Goal: Task Accomplishment & Management: Use online tool/utility

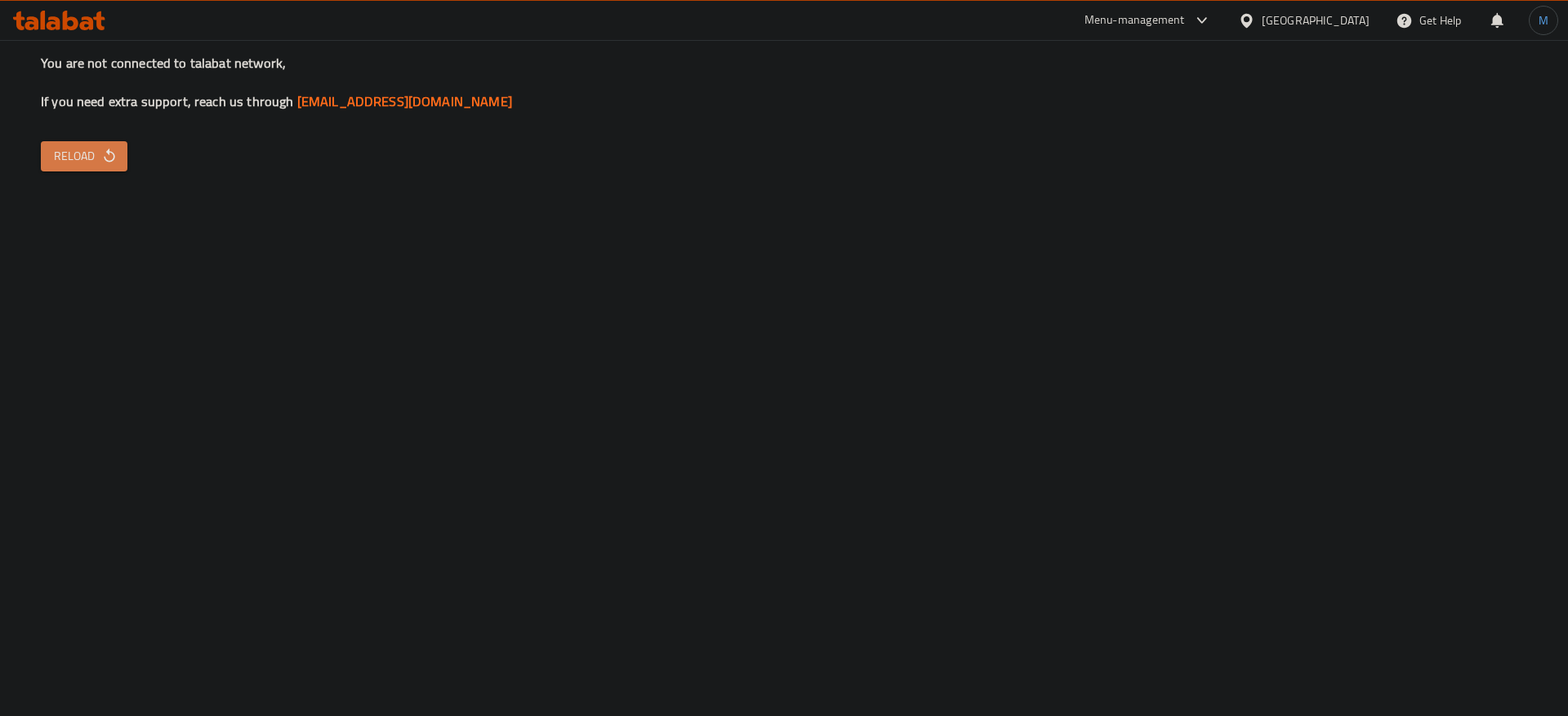
click at [117, 160] on button "Reload" at bounding box center [84, 156] width 87 height 31
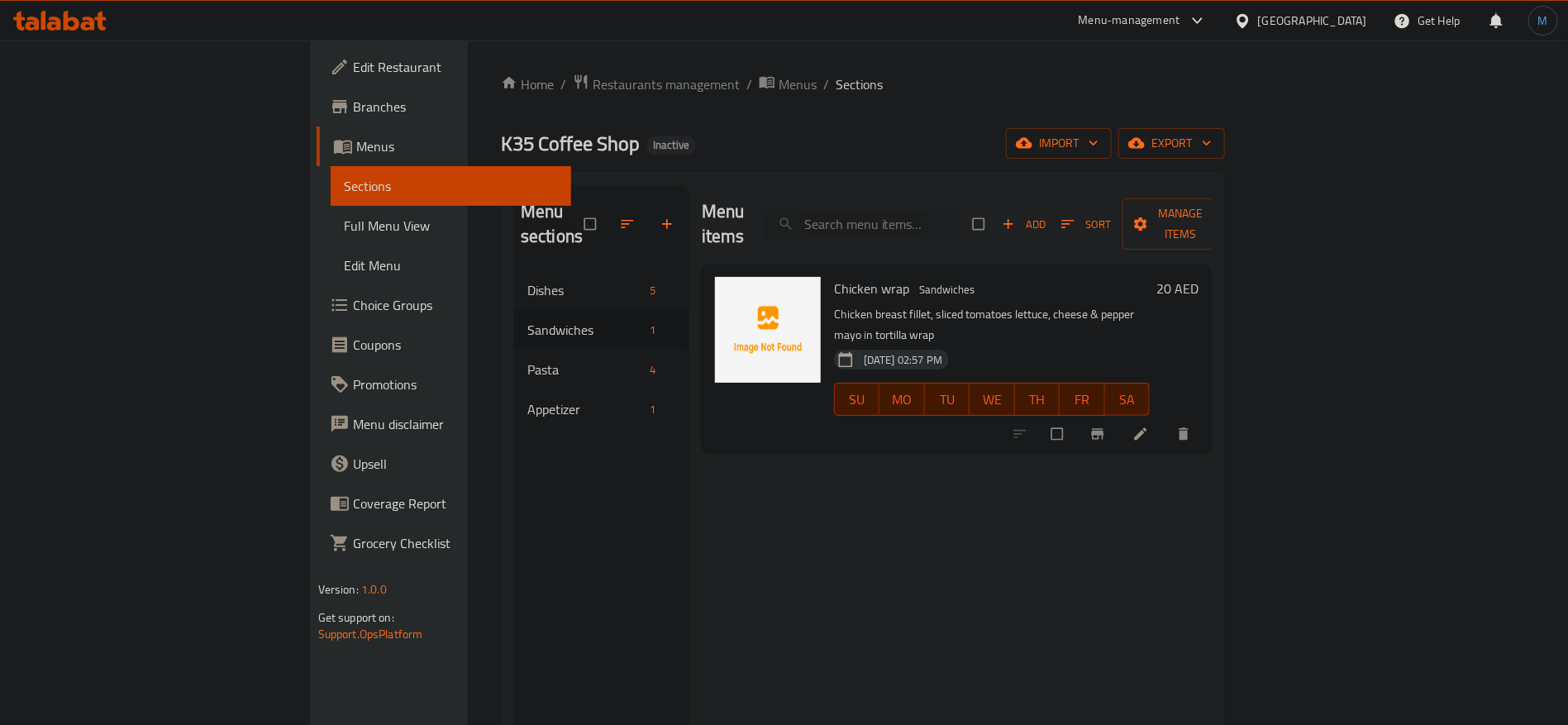
click at [922, 452] on div "Menu items Add Sort Manage items Chicken wrap Sandwiches Chicken breast fillet,…" at bounding box center [949, 548] width 523 height 725
click at [593, 88] on span "Restaurants management" at bounding box center [666, 83] width 147 height 20
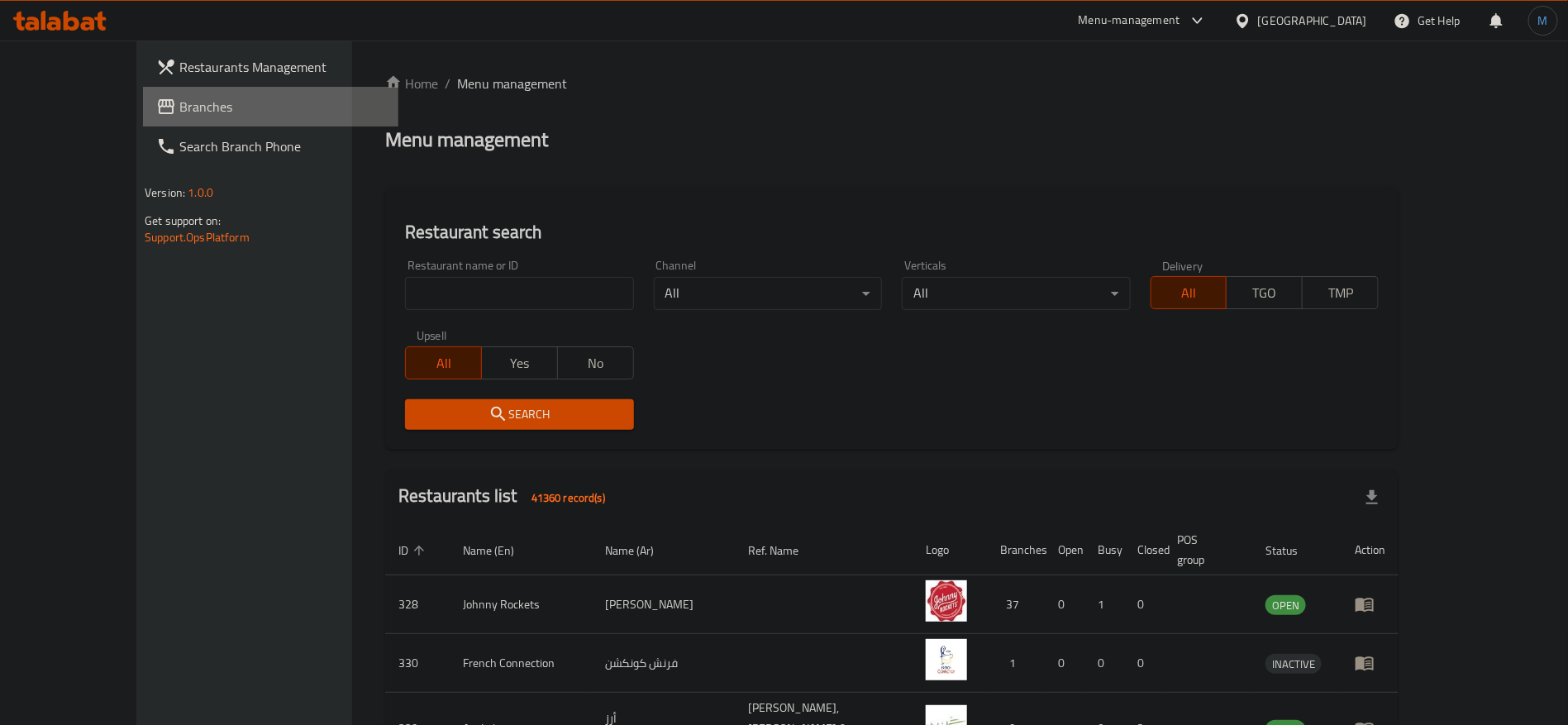
click at [180, 112] on span "Branches" at bounding box center [283, 106] width 206 height 20
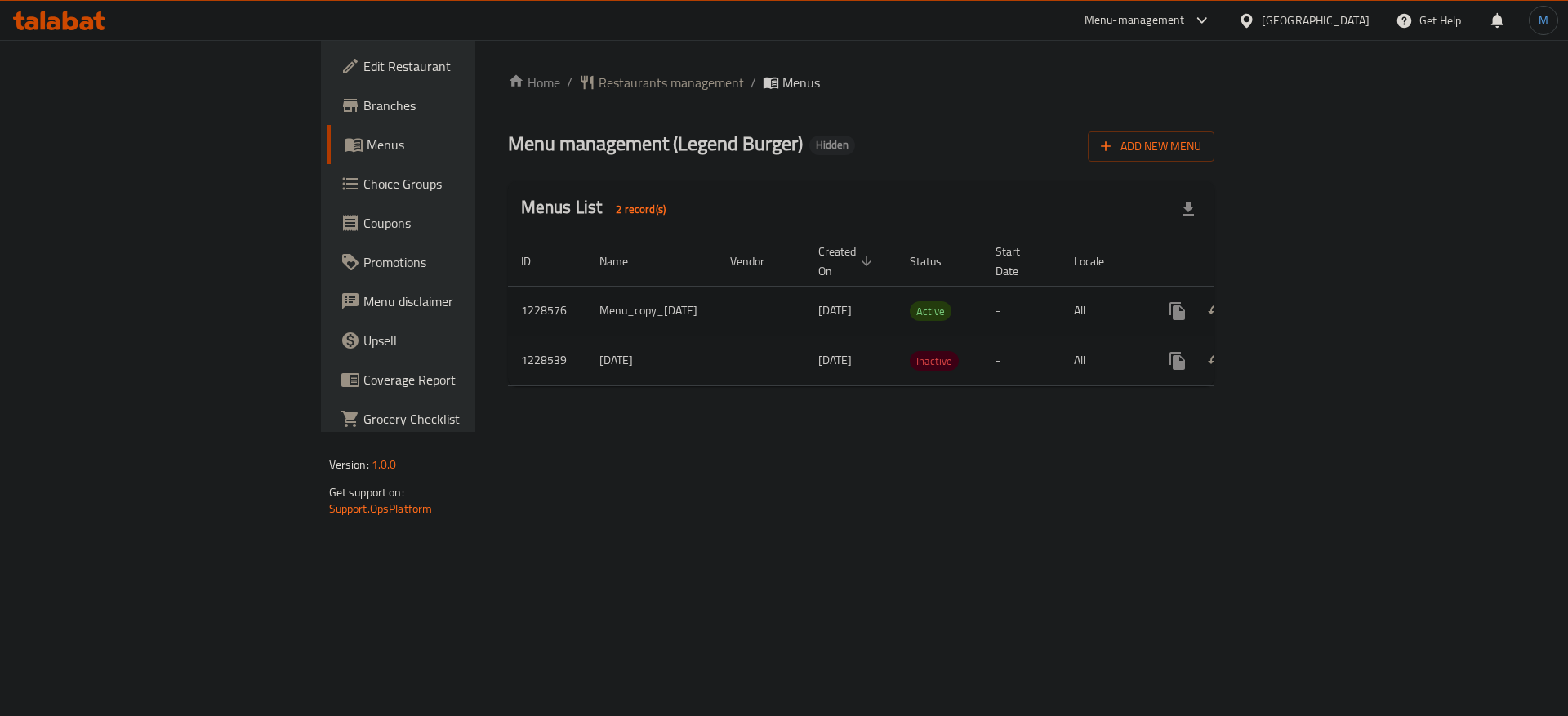
click at [1328, 286] on td "enhanced table" at bounding box center [1237, 311] width 183 height 50
click at [1315, 291] on link "enhanced table" at bounding box center [1295, 311] width 39 height 39
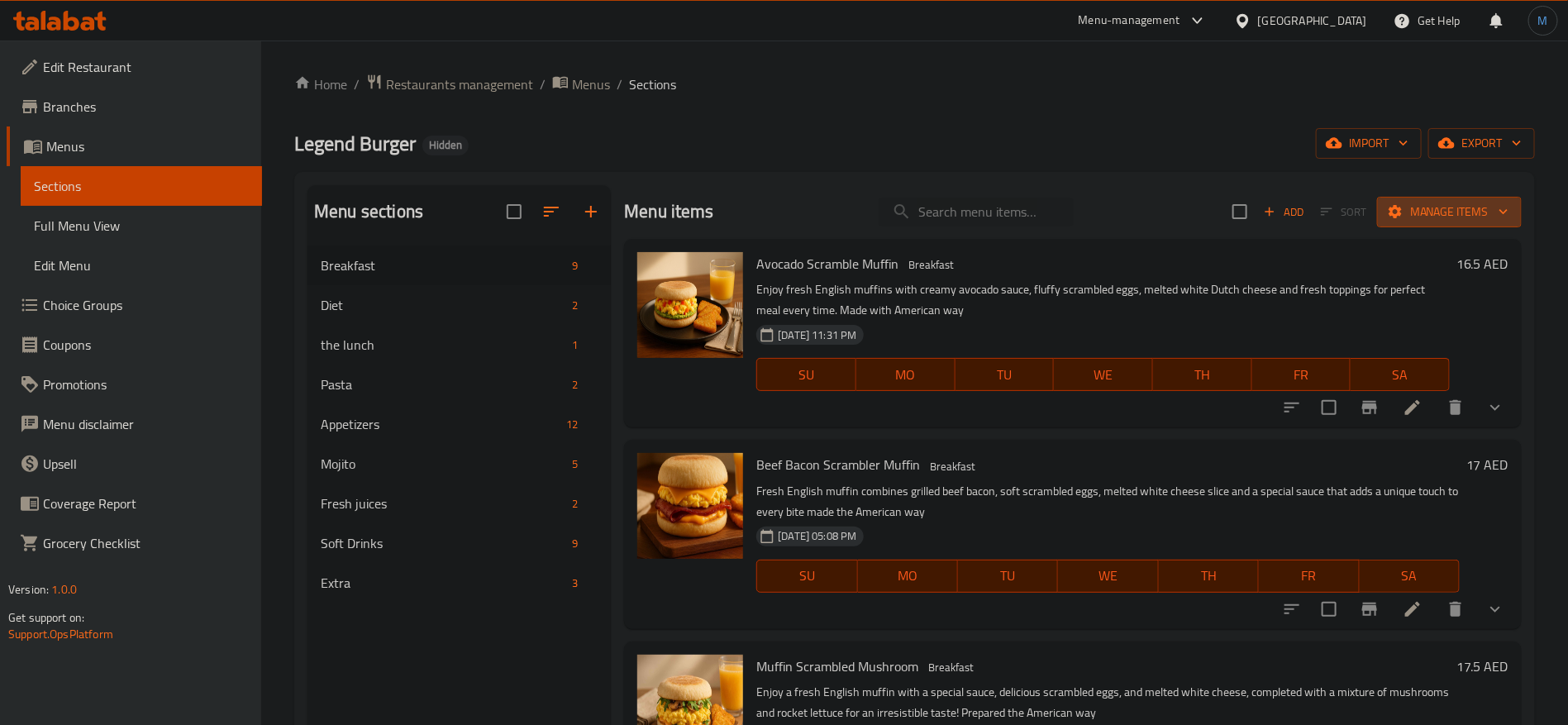
click at [1426, 203] on span "Manage items" at bounding box center [1449, 212] width 118 height 21
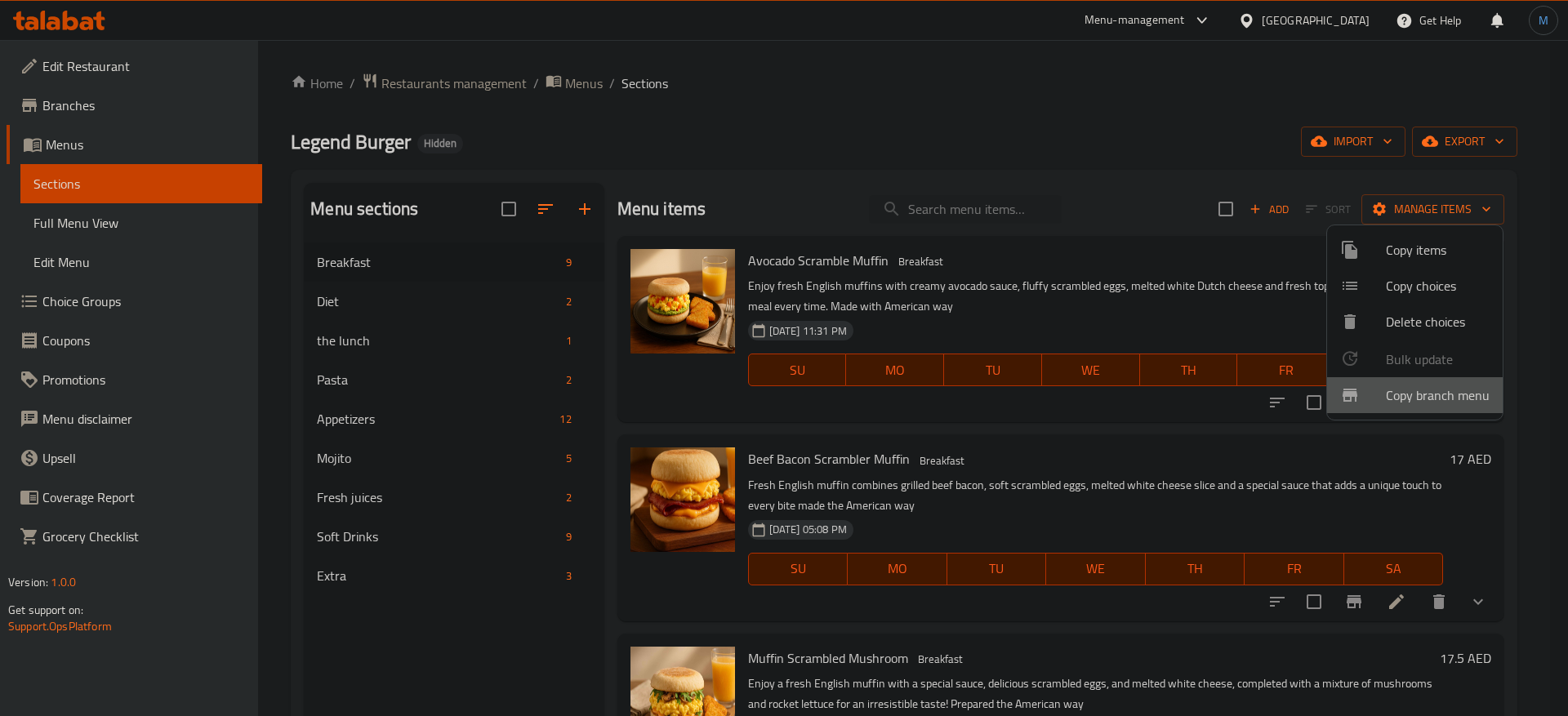
click at [1420, 386] on span "Copy branch menu" at bounding box center [1438, 395] width 104 height 19
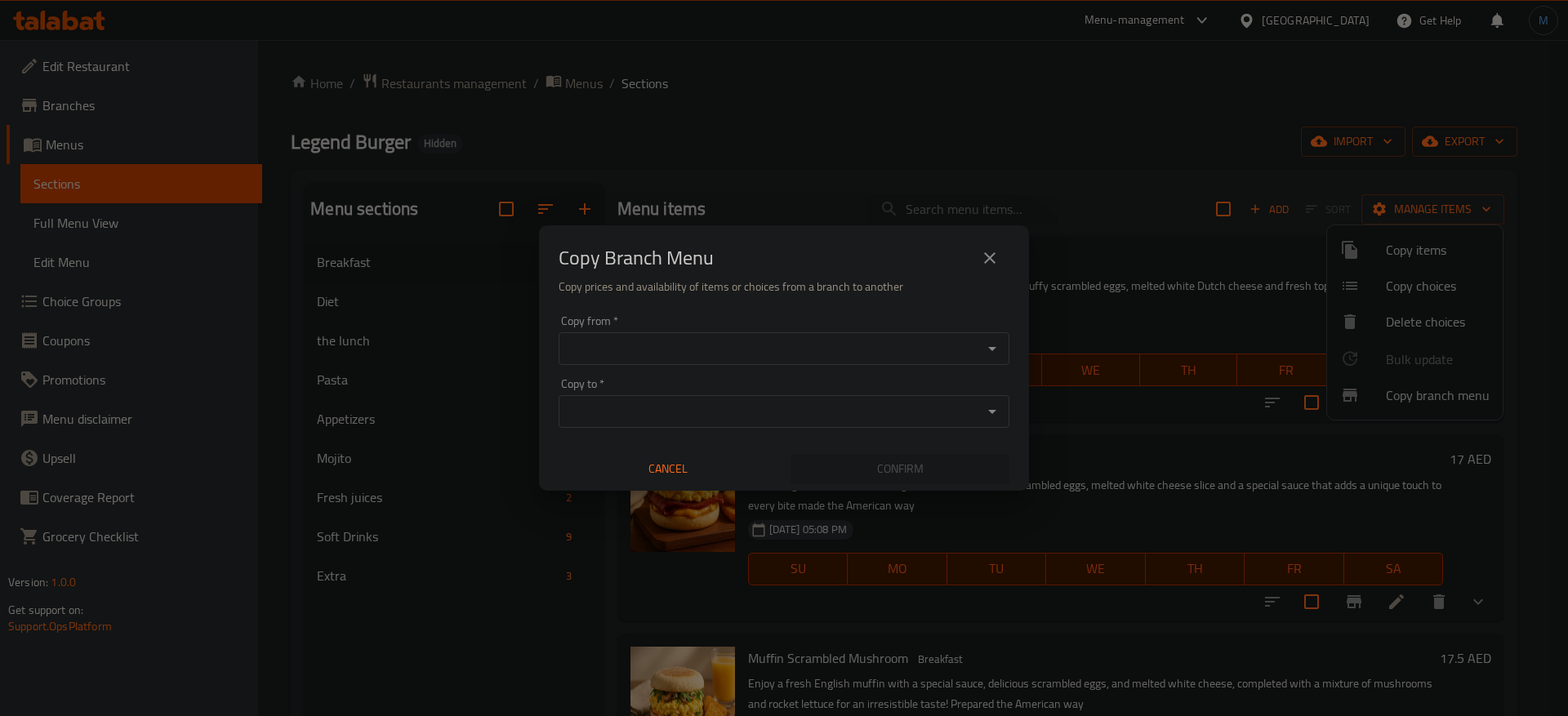
click at [910, 352] on input "Copy from   *" at bounding box center [771, 349] width 414 height 23
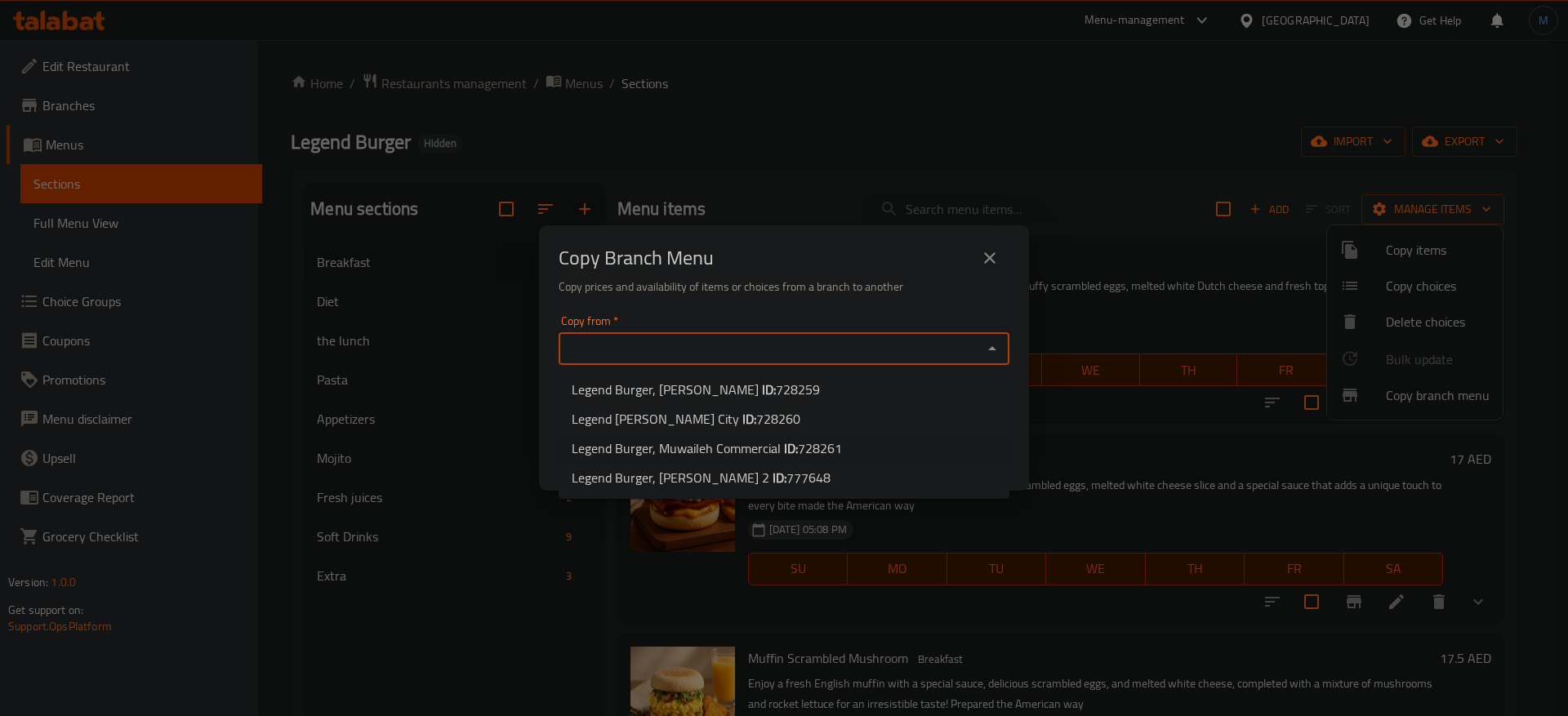
click at [819, 441] on span "728261" at bounding box center [821, 448] width 44 height 24
type input "Legend Burger, Muwaileh Commercial"
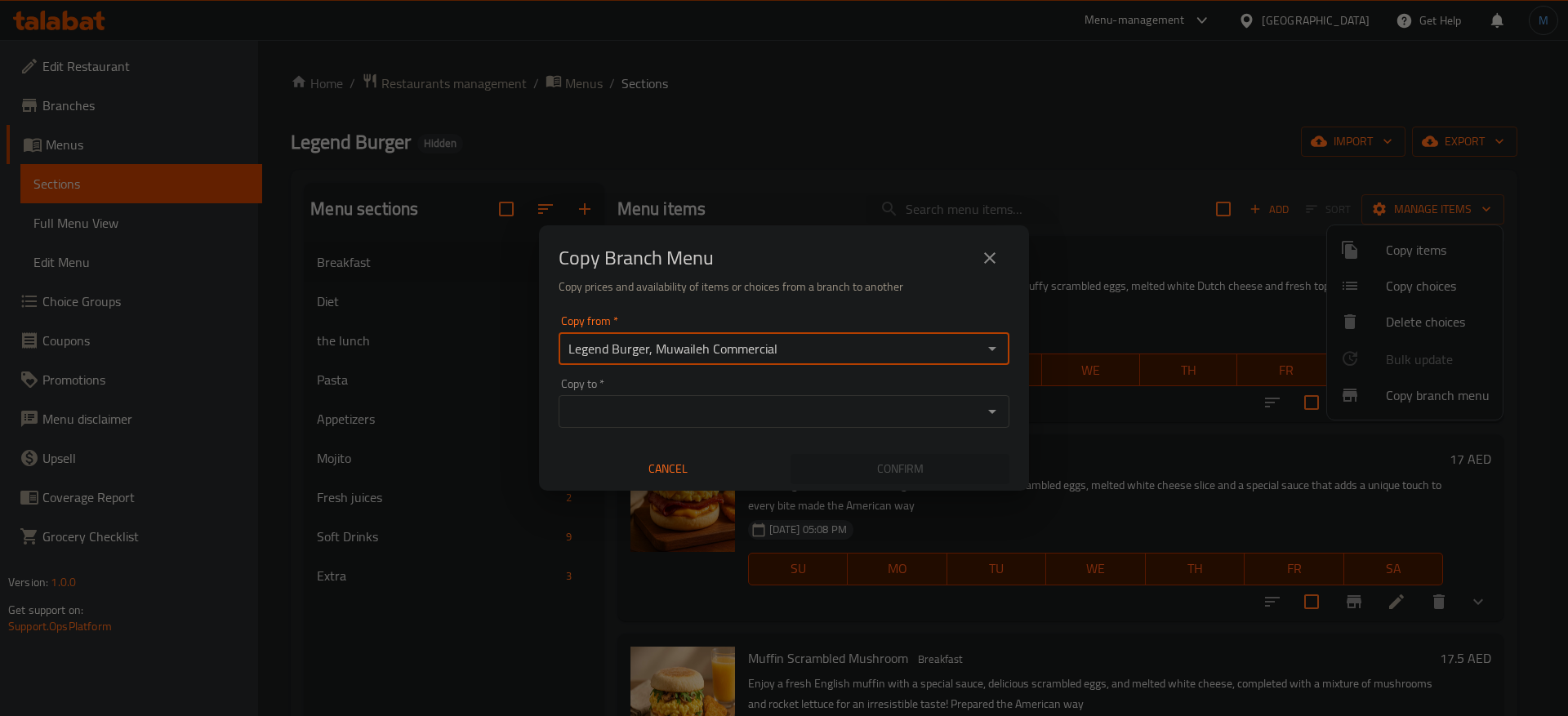
click at [819, 408] on input "Copy to   *" at bounding box center [771, 412] width 414 height 23
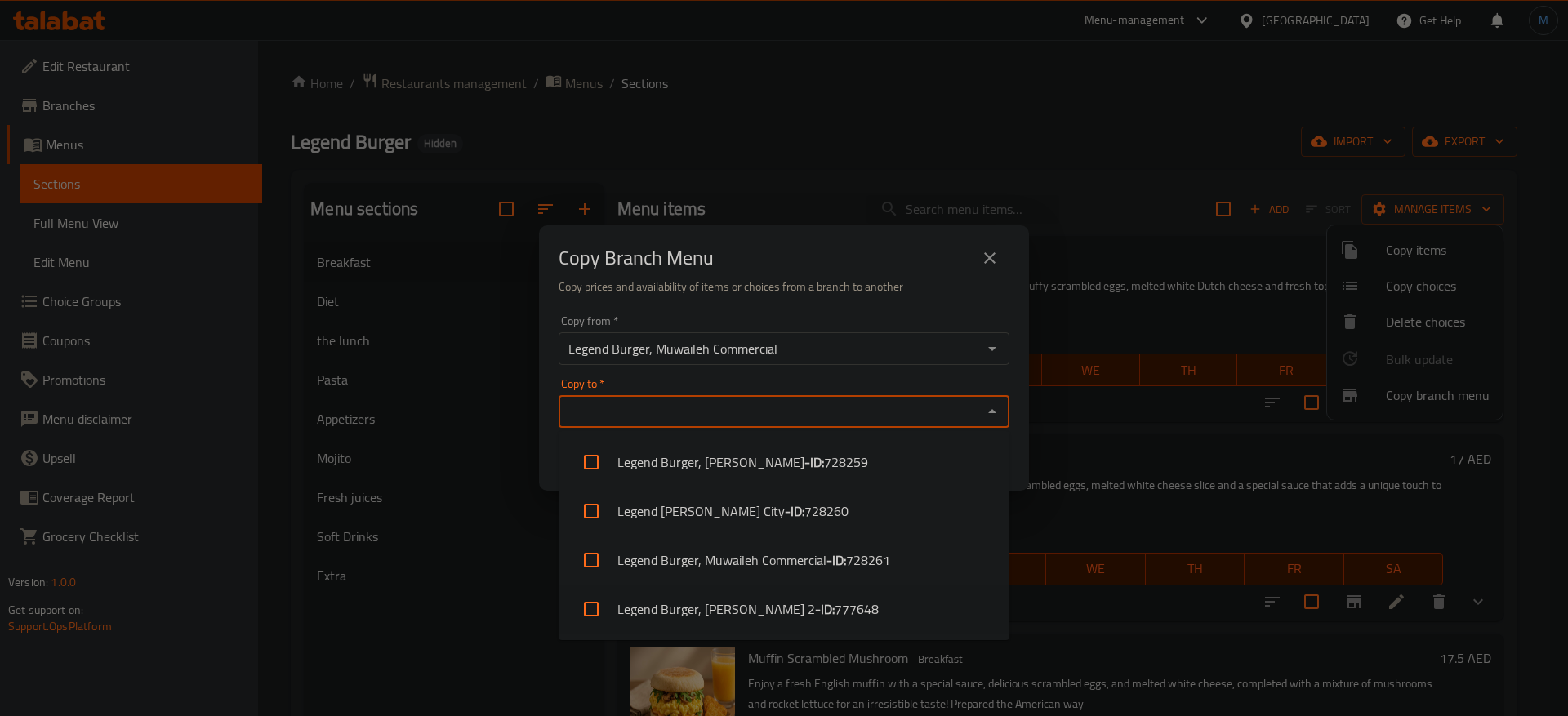
click at [834, 599] on span "777648" at bounding box center [857, 609] width 44 height 19
checkbox input "true"
click at [860, 268] on div "Copy Branch Menu" at bounding box center [784, 258] width 451 height 39
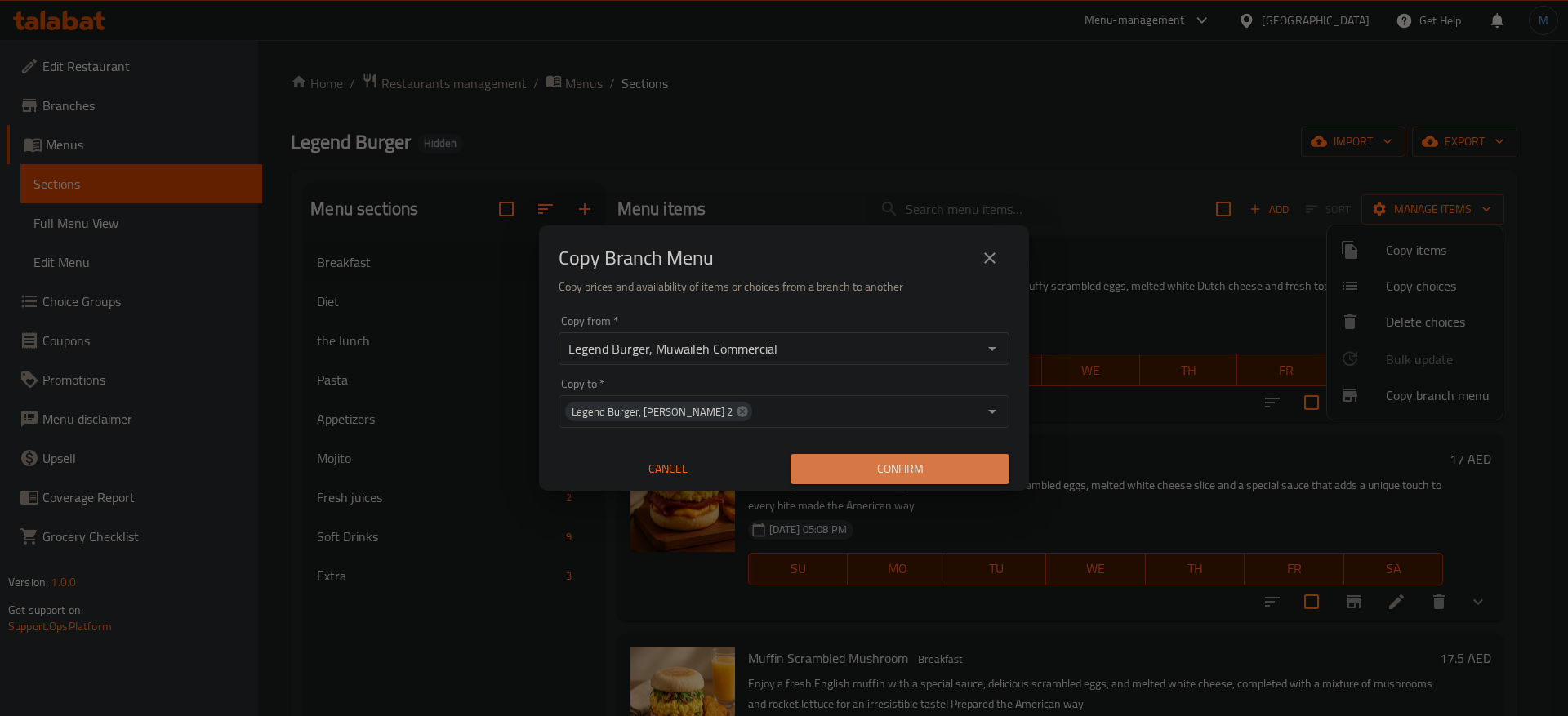
click at [927, 464] on span "Confirm" at bounding box center [900, 469] width 192 height 20
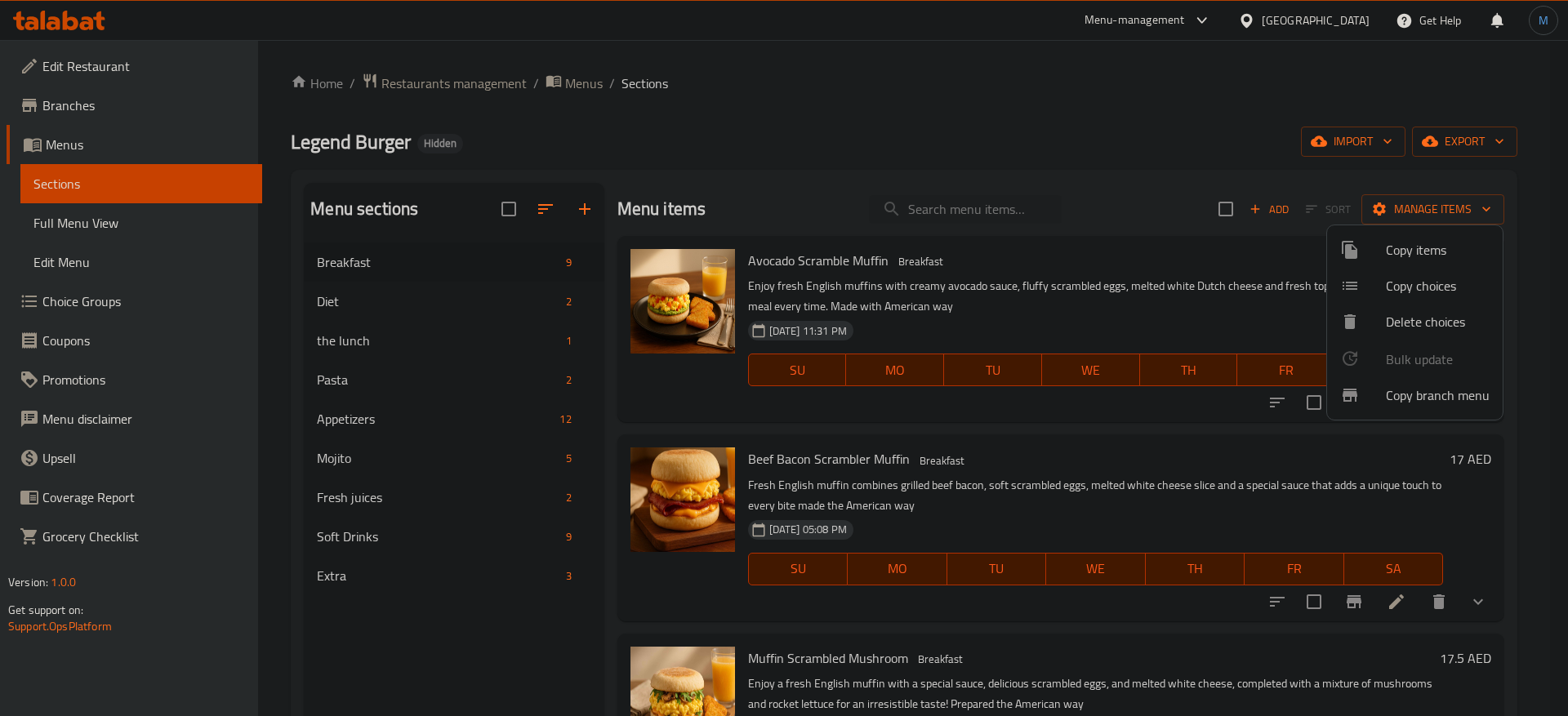
click at [401, 81] on div at bounding box center [784, 358] width 1568 height 716
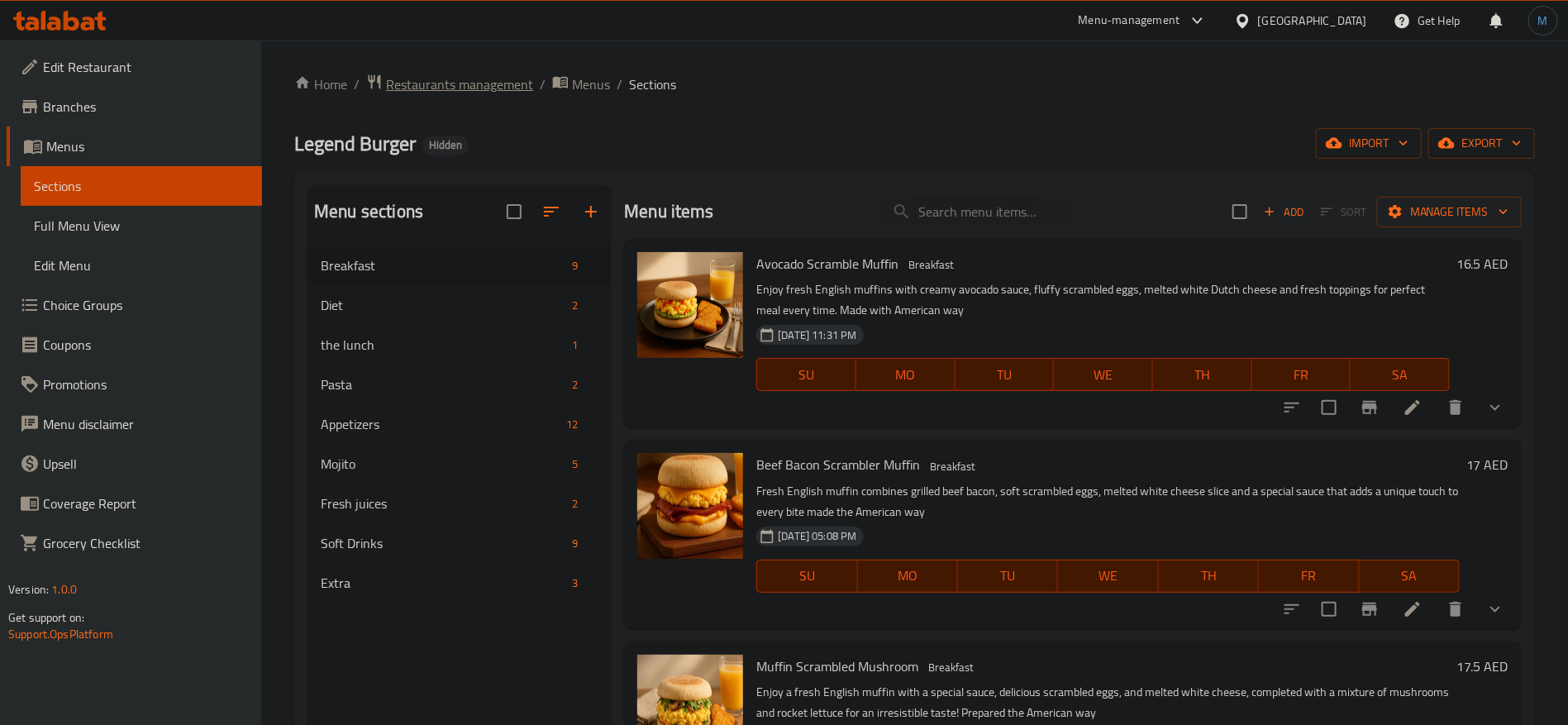
click at [418, 82] on span "Restaurants management" at bounding box center [459, 83] width 147 height 20
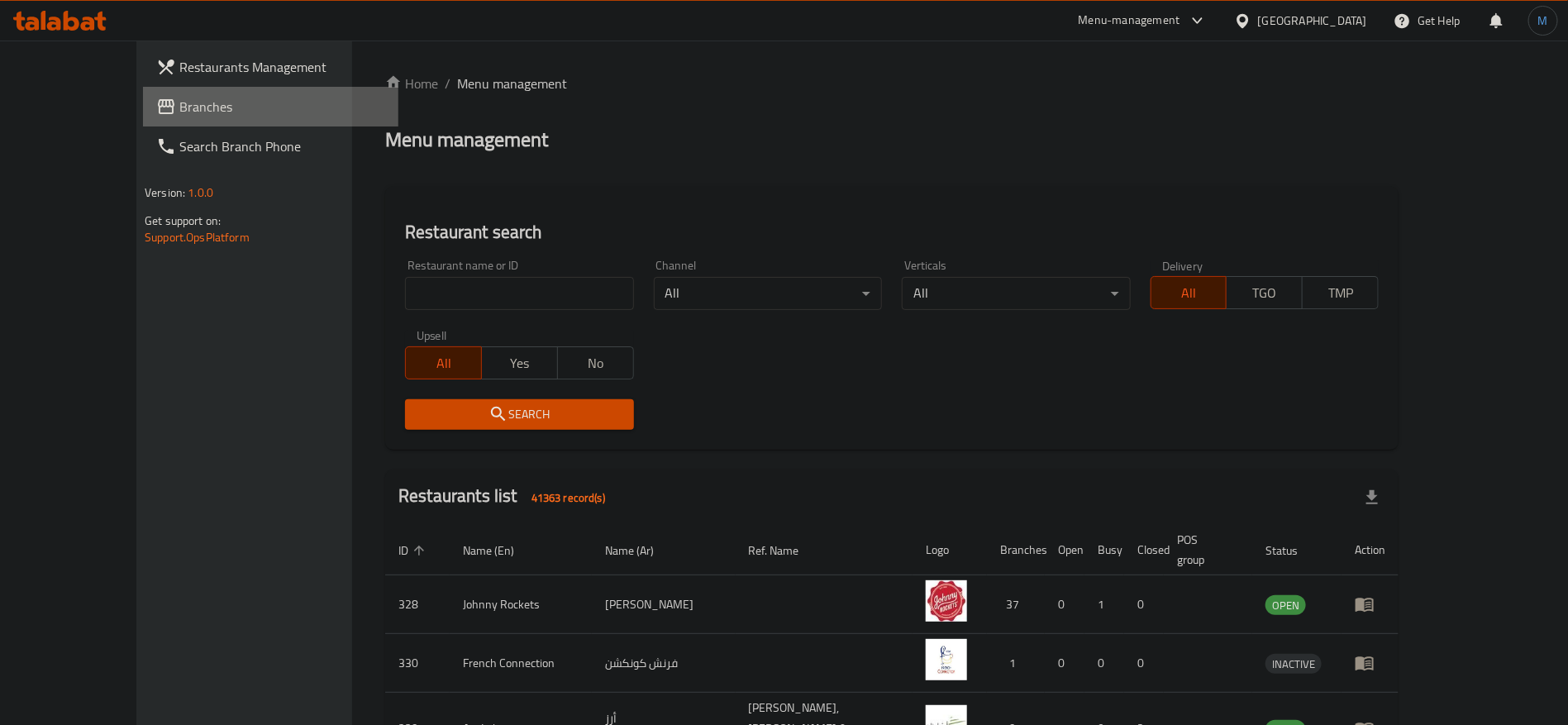
click at [195, 115] on span "Branches" at bounding box center [283, 106] width 206 height 20
